Goal: Navigation & Orientation: Find specific page/section

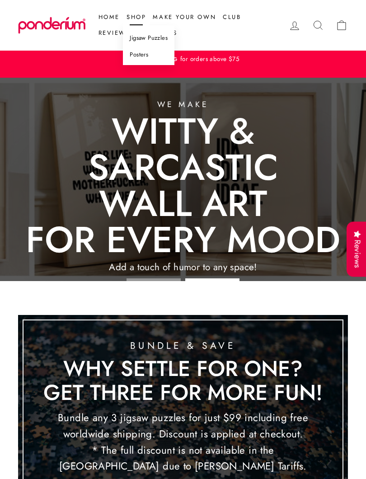
click at [157, 40] on link "Jigsaw Puzzles" at bounding box center [149, 38] width 52 height 17
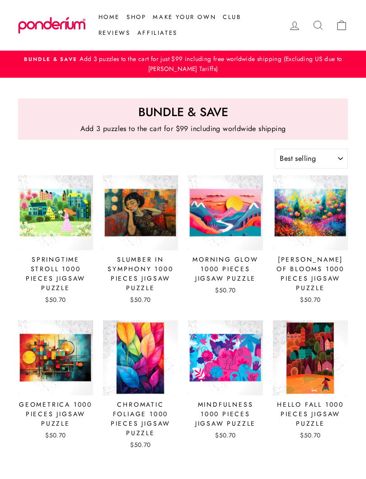
select select "best-selling"
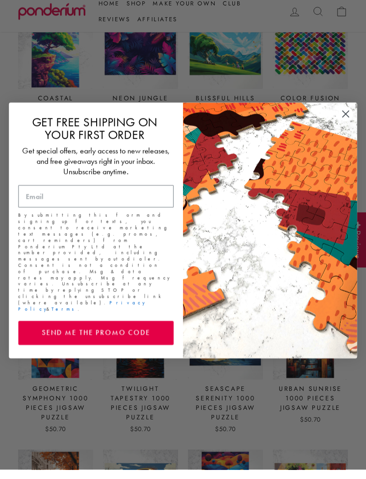
scroll to position [1472, 0]
click at [345, 132] on img "POPUP Form" at bounding box center [270, 240] width 174 height 256
click at [343, 125] on circle "Close dialog" at bounding box center [345, 123] width 15 height 15
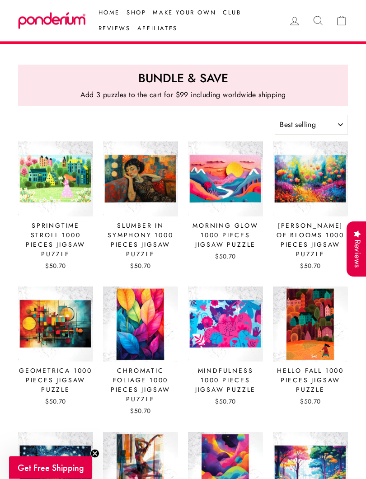
scroll to position [0, 0]
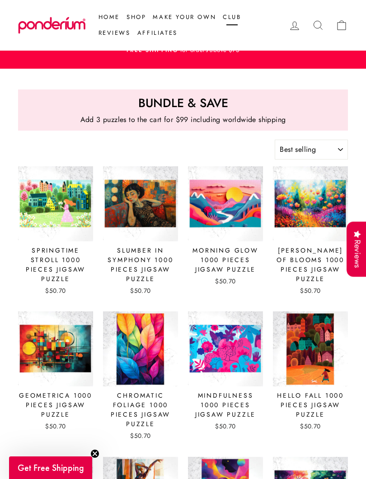
click at [232, 22] on link "Club" at bounding box center [232, 17] width 25 height 16
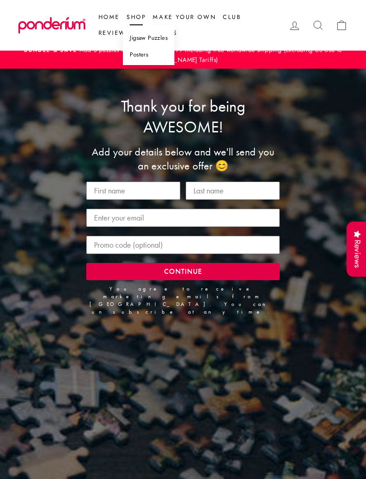
click at [150, 56] on link "Posters" at bounding box center [149, 55] width 52 height 17
